Goal: Information Seeking & Learning: Learn about a topic

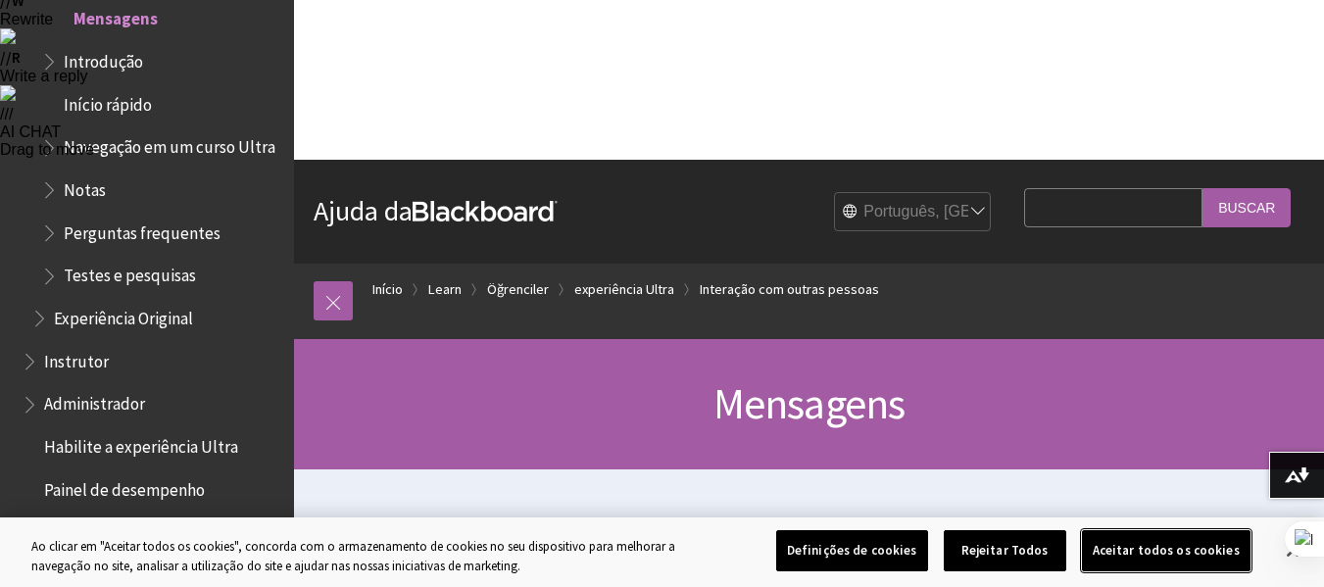
click at [1139, 551] on button "Aceitar todos os cookies" at bounding box center [1166, 550] width 169 height 41
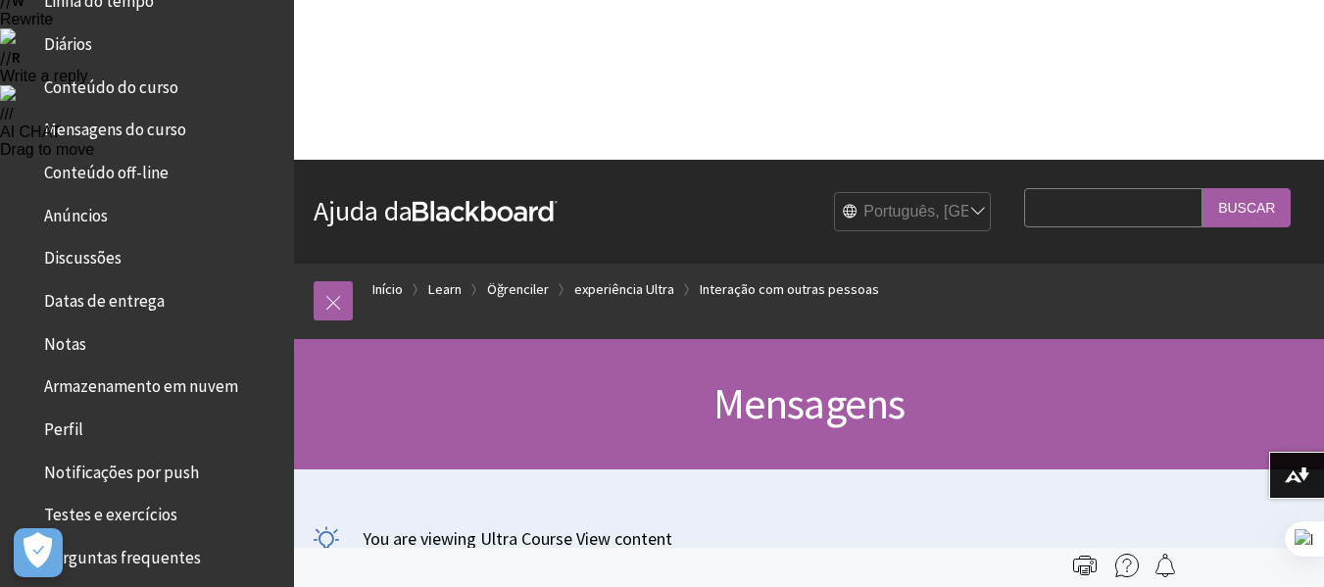
scroll to position [490, 0]
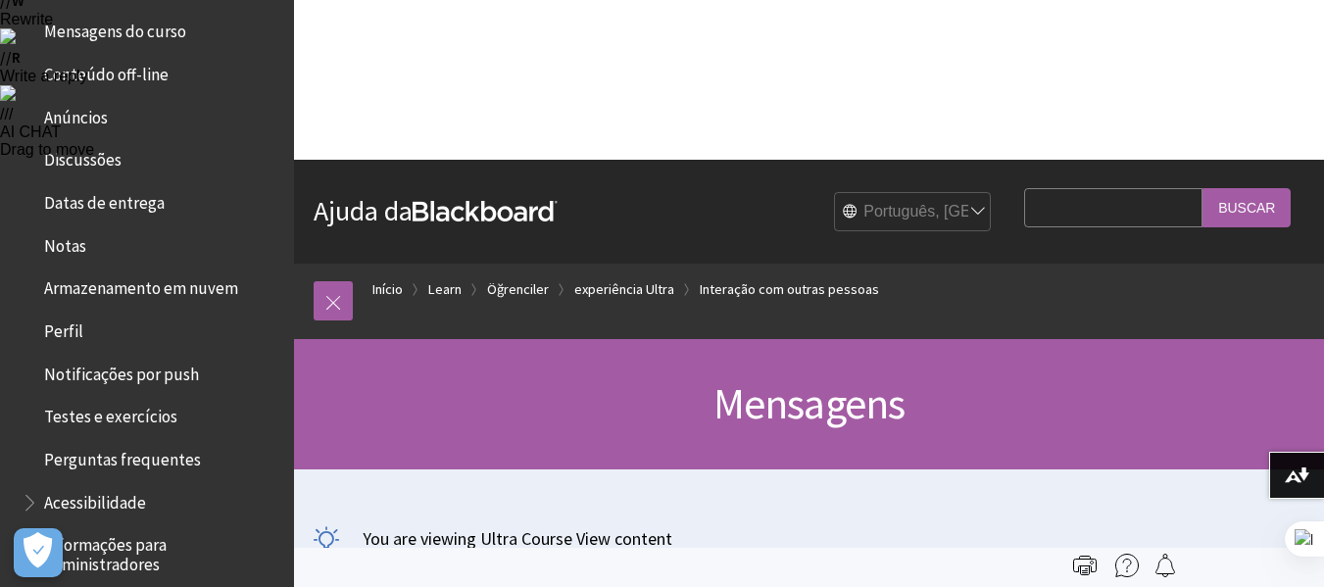
click at [102, 206] on span "Datas de entrega" at bounding box center [104, 199] width 121 height 26
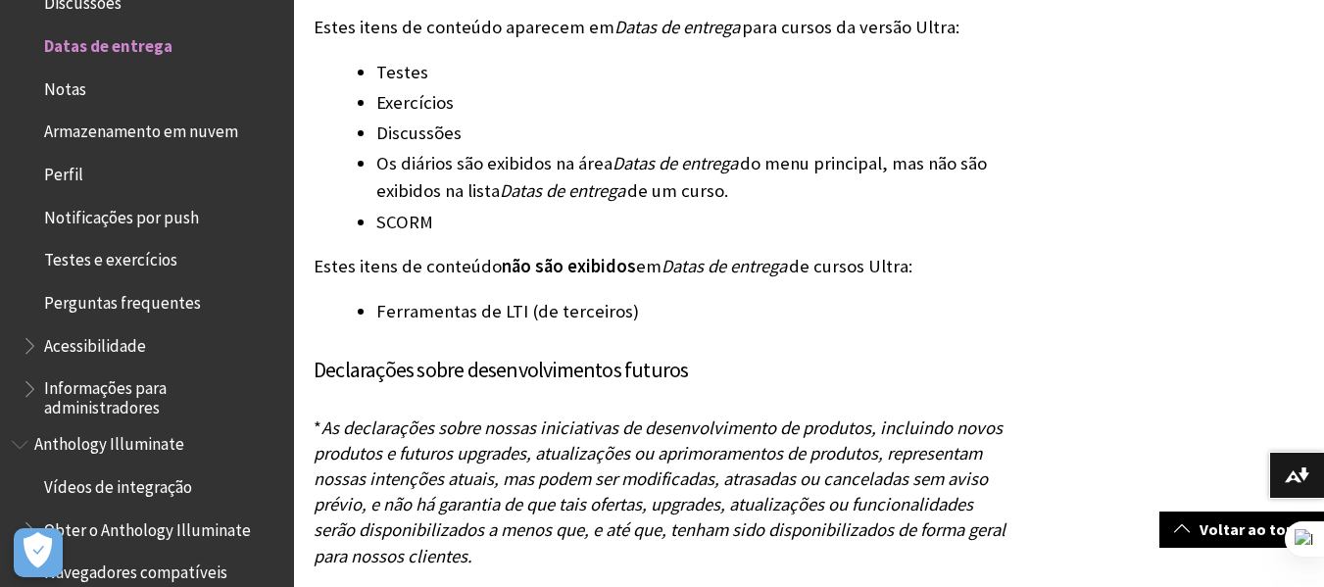
scroll to position [3141, 0]
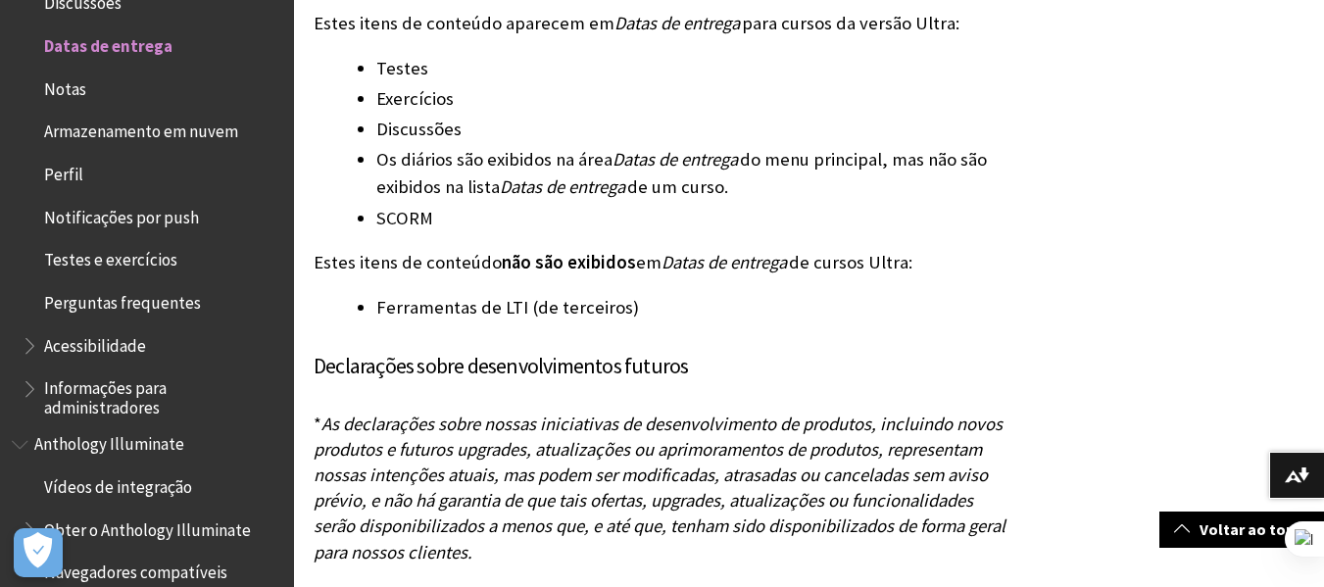
click at [179, 299] on span "Perguntas frequentes" at bounding box center [122, 299] width 157 height 26
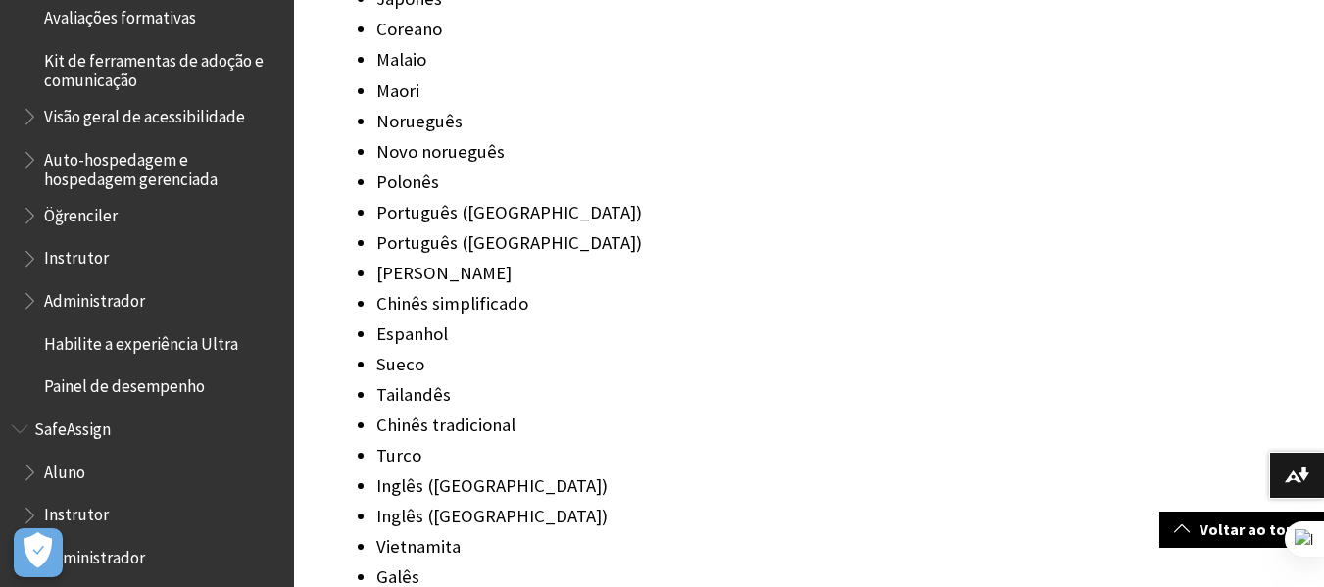
scroll to position [1566, 0]
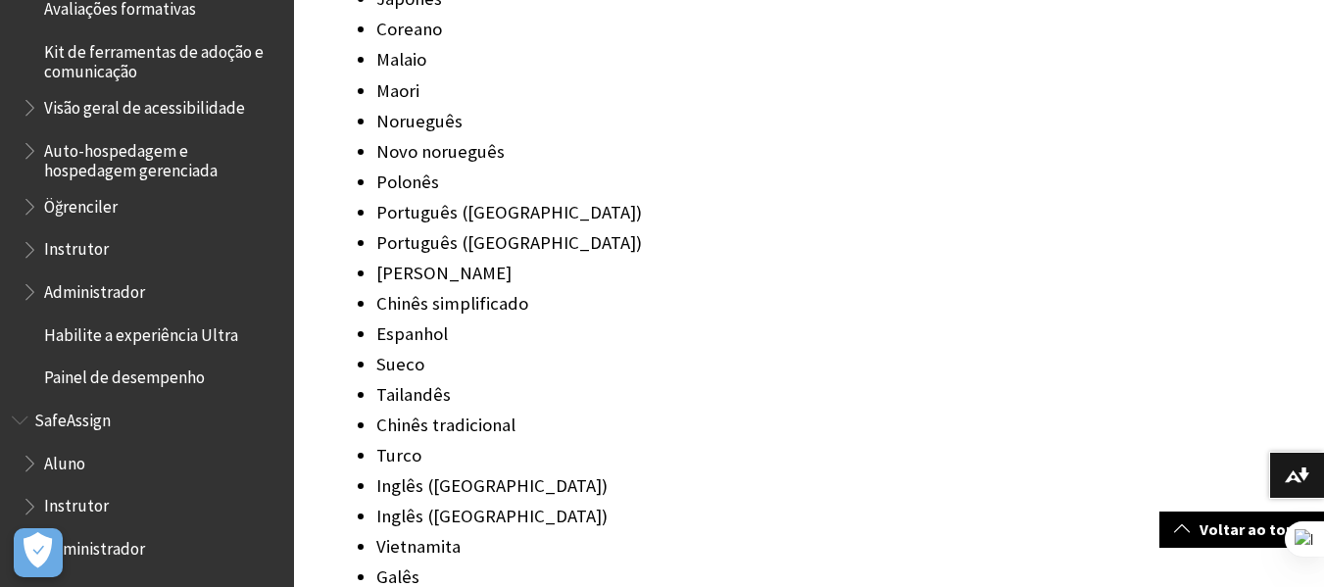
click at [71, 250] on span "Instrutor" at bounding box center [76, 246] width 65 height 26
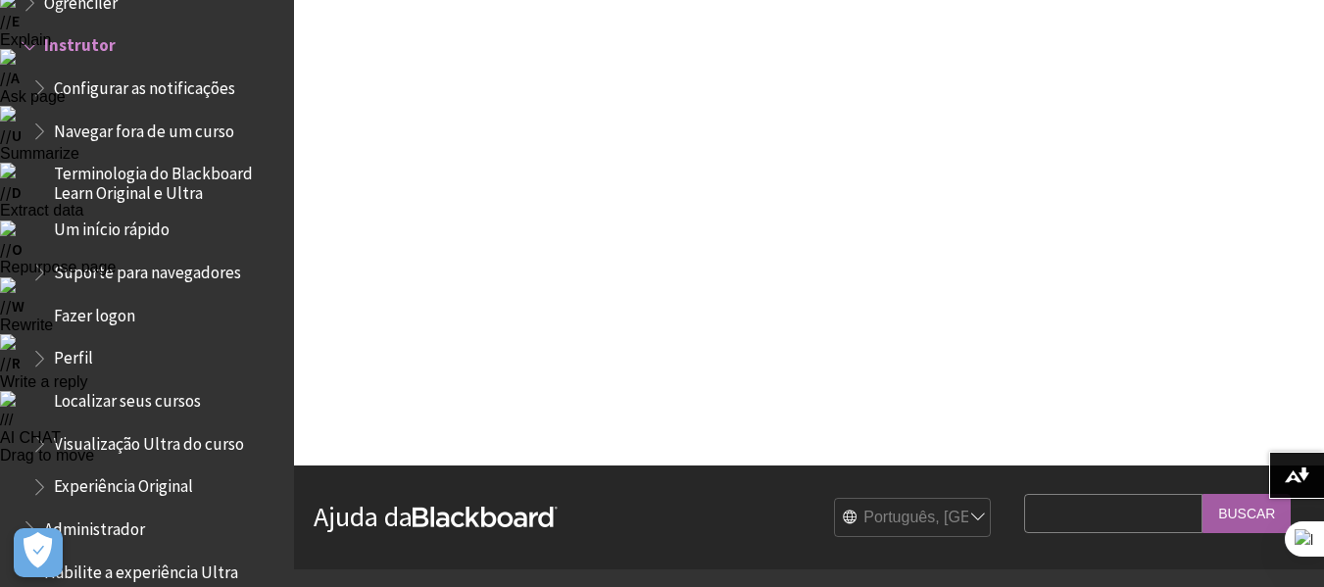
scroll to position [294, 0]
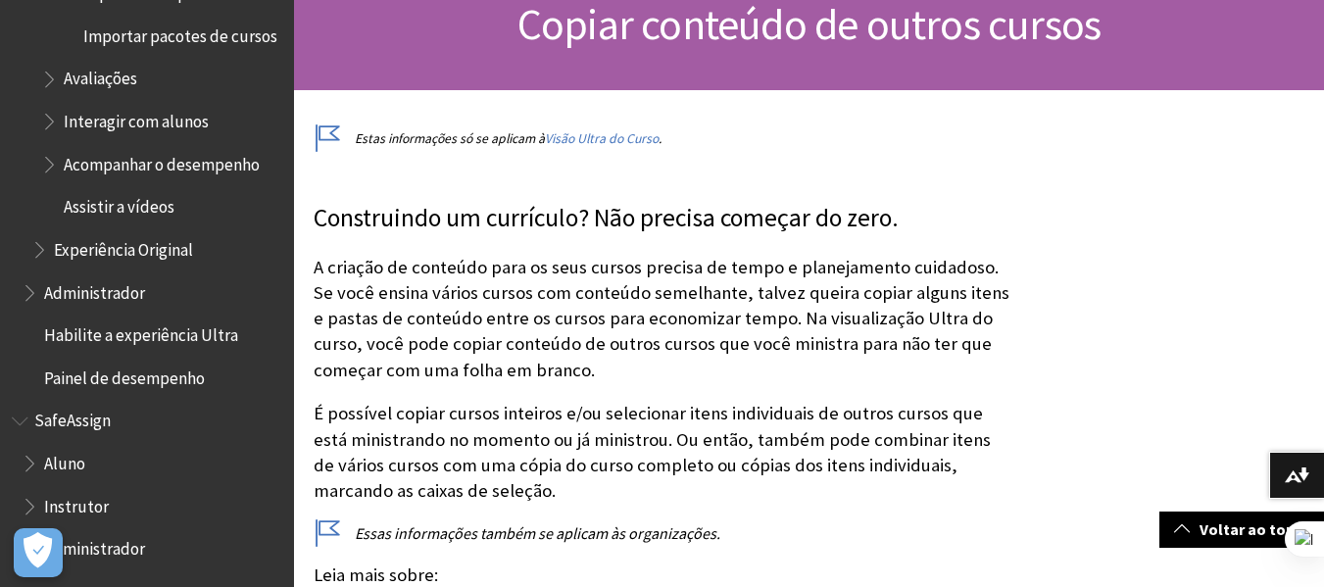
scroll to position [882, 0]
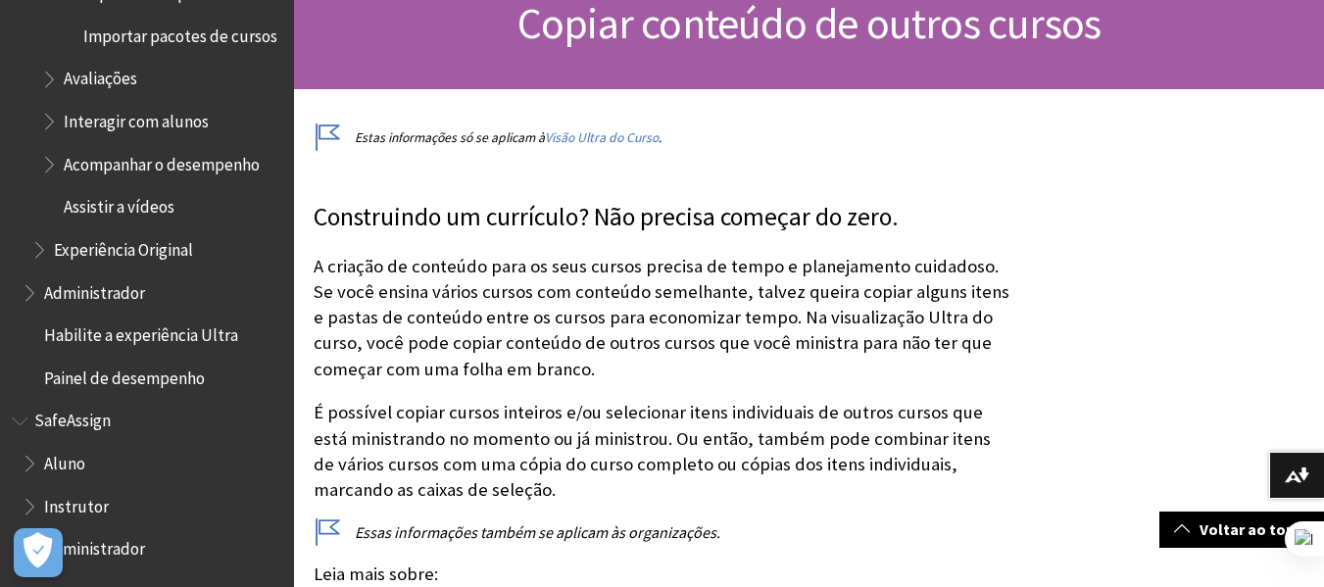
click at [73, 505] on span "Instrutor" at bounding box center [76, 503] width 65 height 26
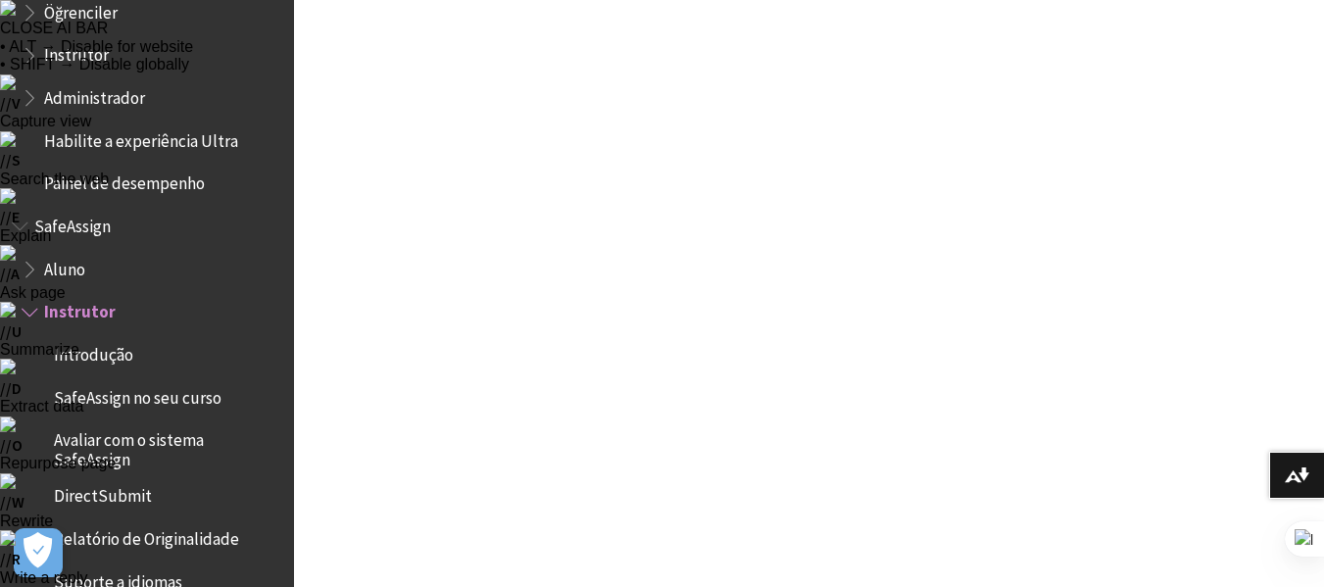
scroll to position [1837, 0]
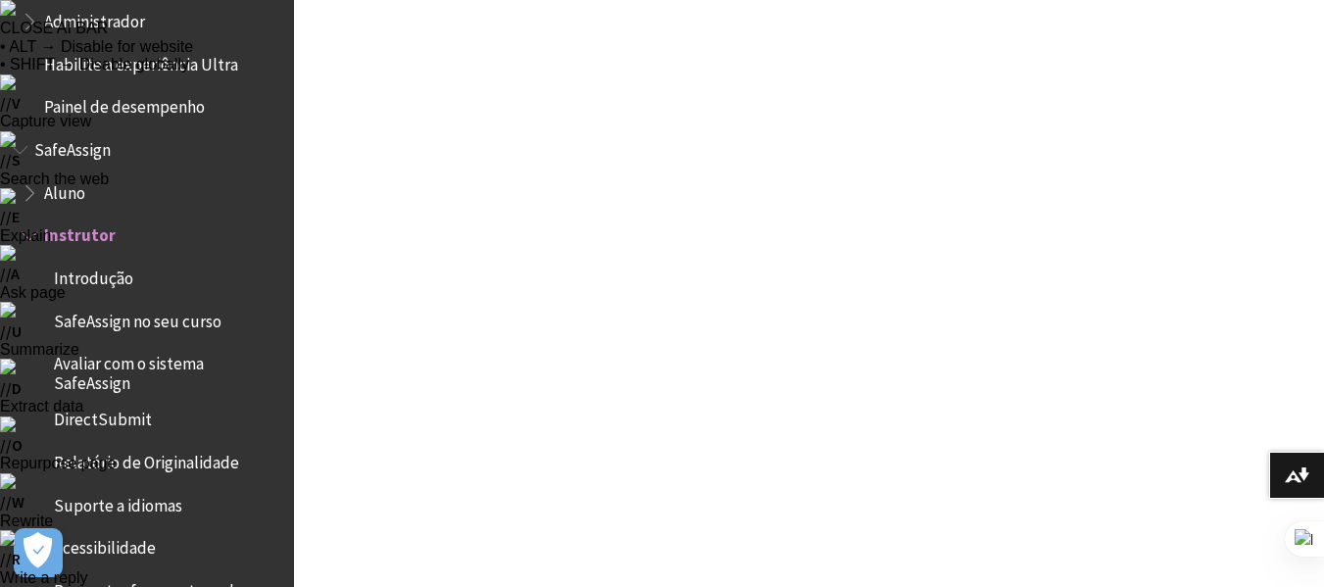
click at [71, 192] on span "Aluno" at bounding box center [64, 189] width 41 height 26
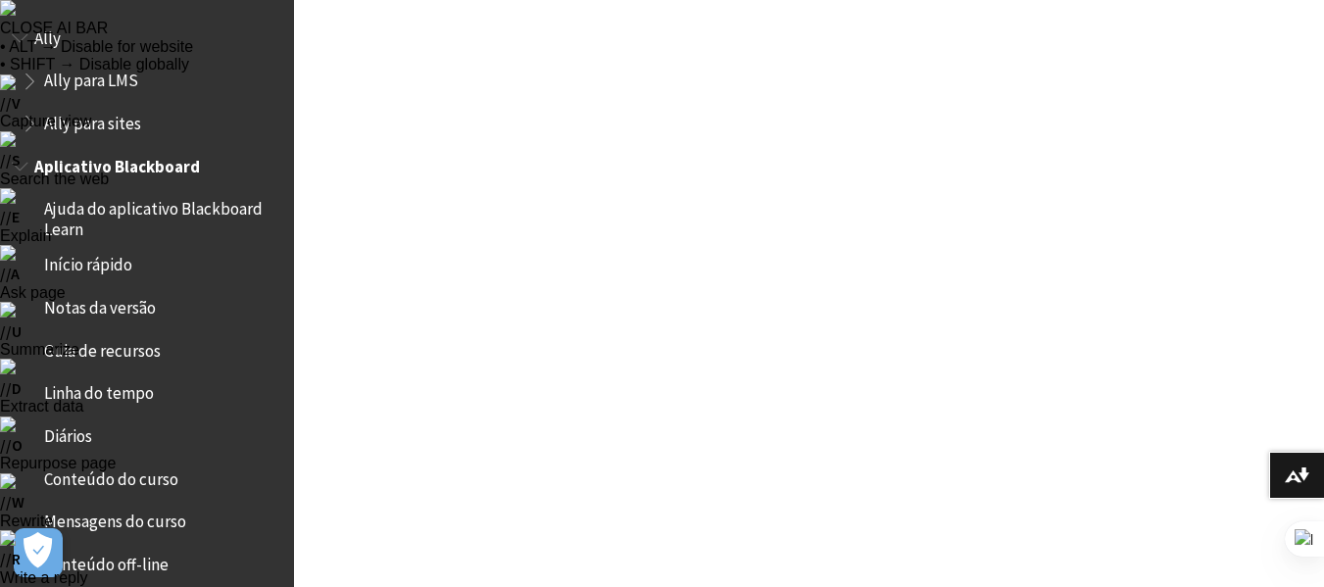
click at [112, 395] on span "Linha do tempo" at bounding box center [99, 390] width 110 height 26
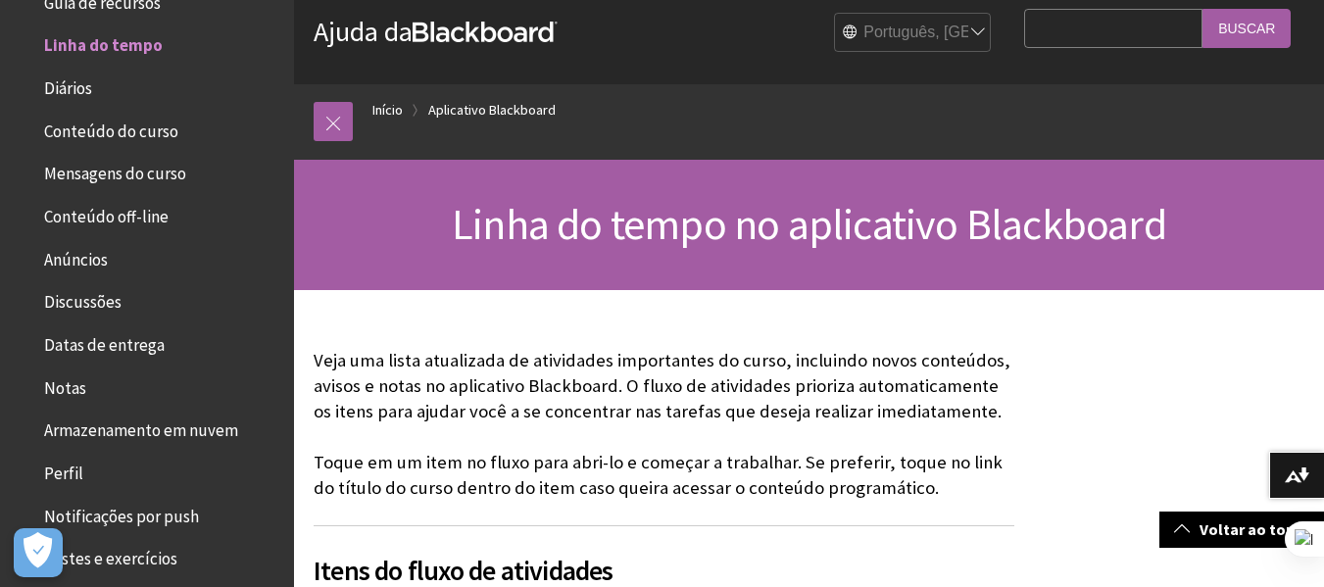
scroll to position [686, 0]
